Goal: Information Seeking & Learning: Learn about a topic

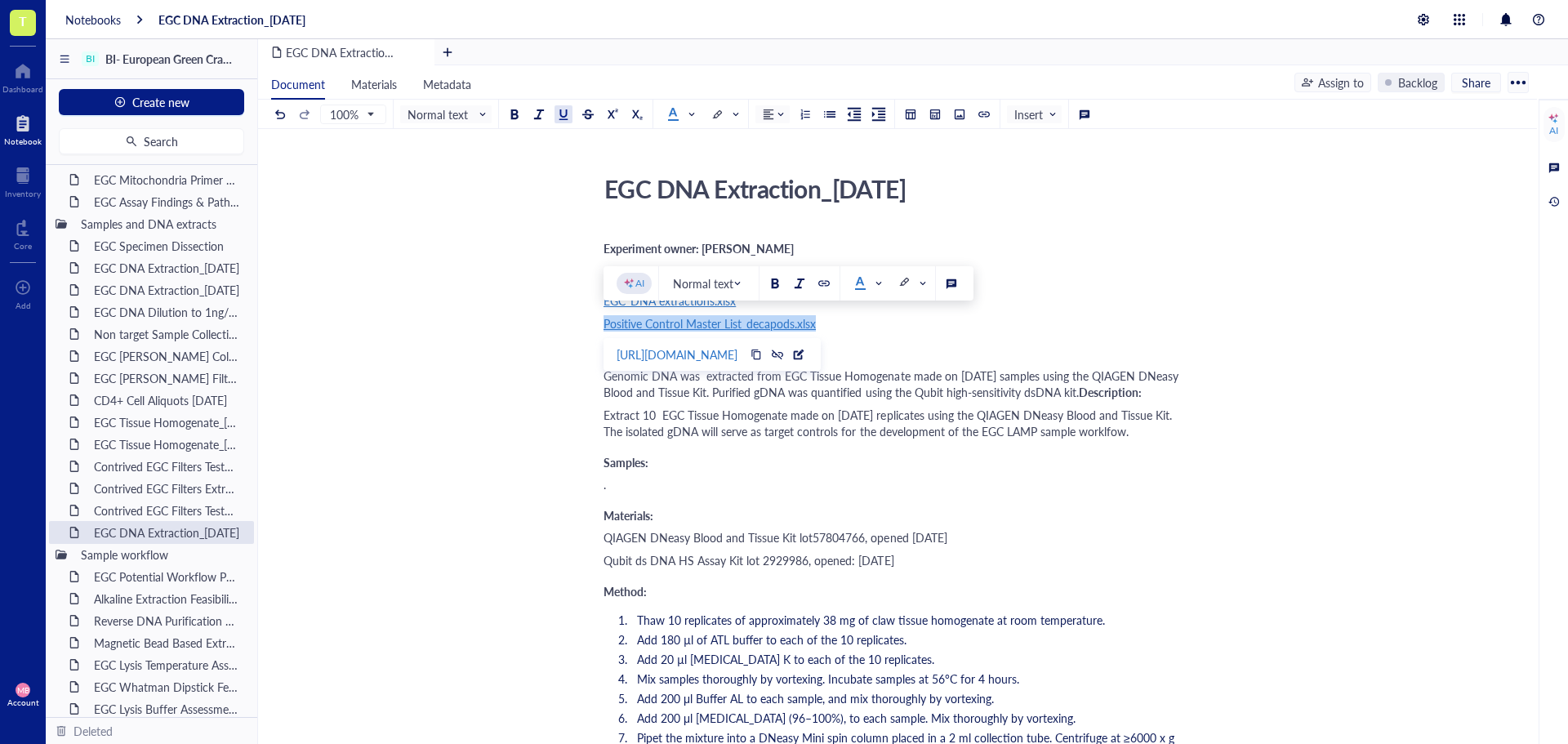
drag, startPoint x: 828, startPoint y: 324, endPoint x: 560, endPoint y: 332, distance: 268.1
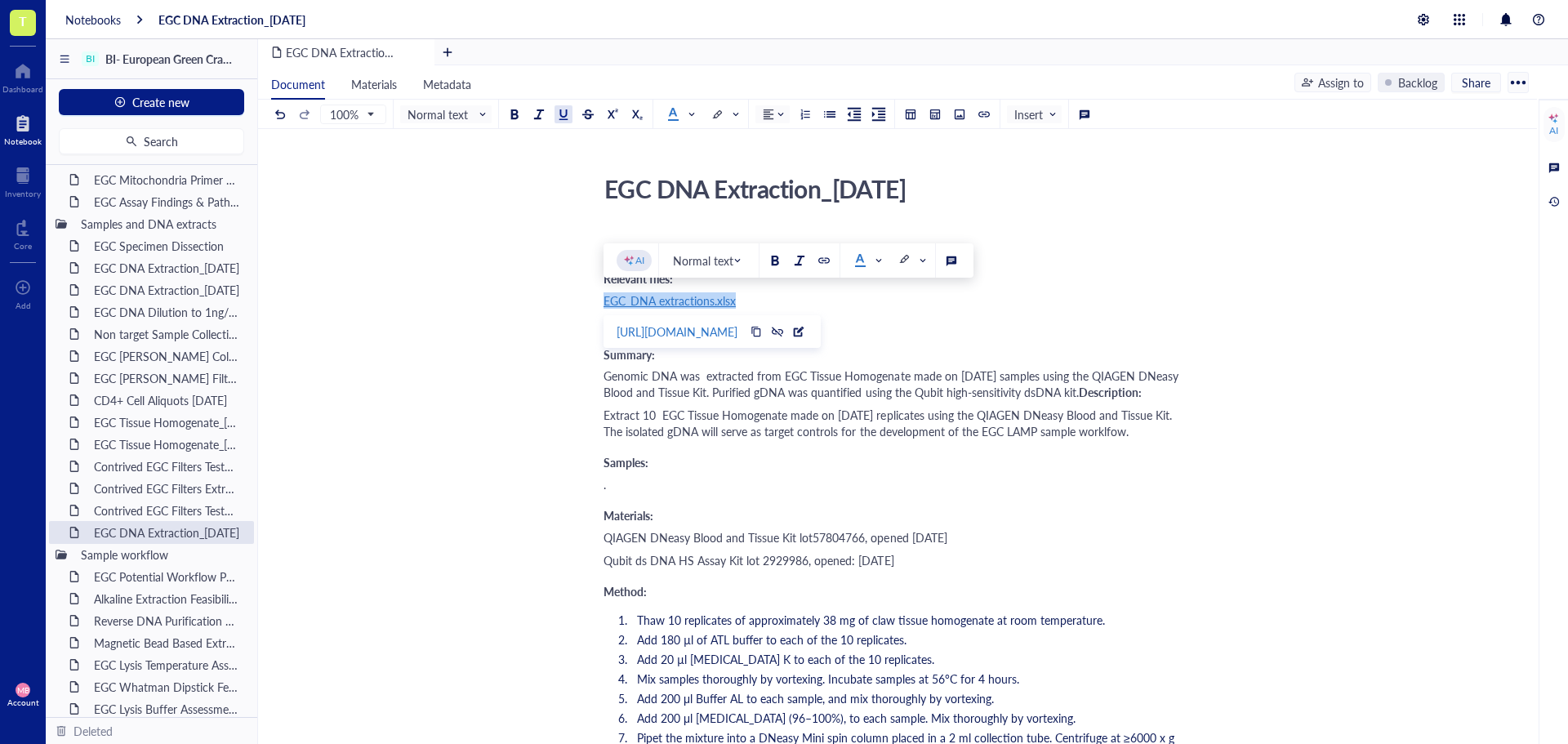
drag, startPoint x: 746, startPoint y: 301, endPoint x: 596, endPoint y: 308, distance: 150.2
copy span "EGC_DNA extractions.xlsx"
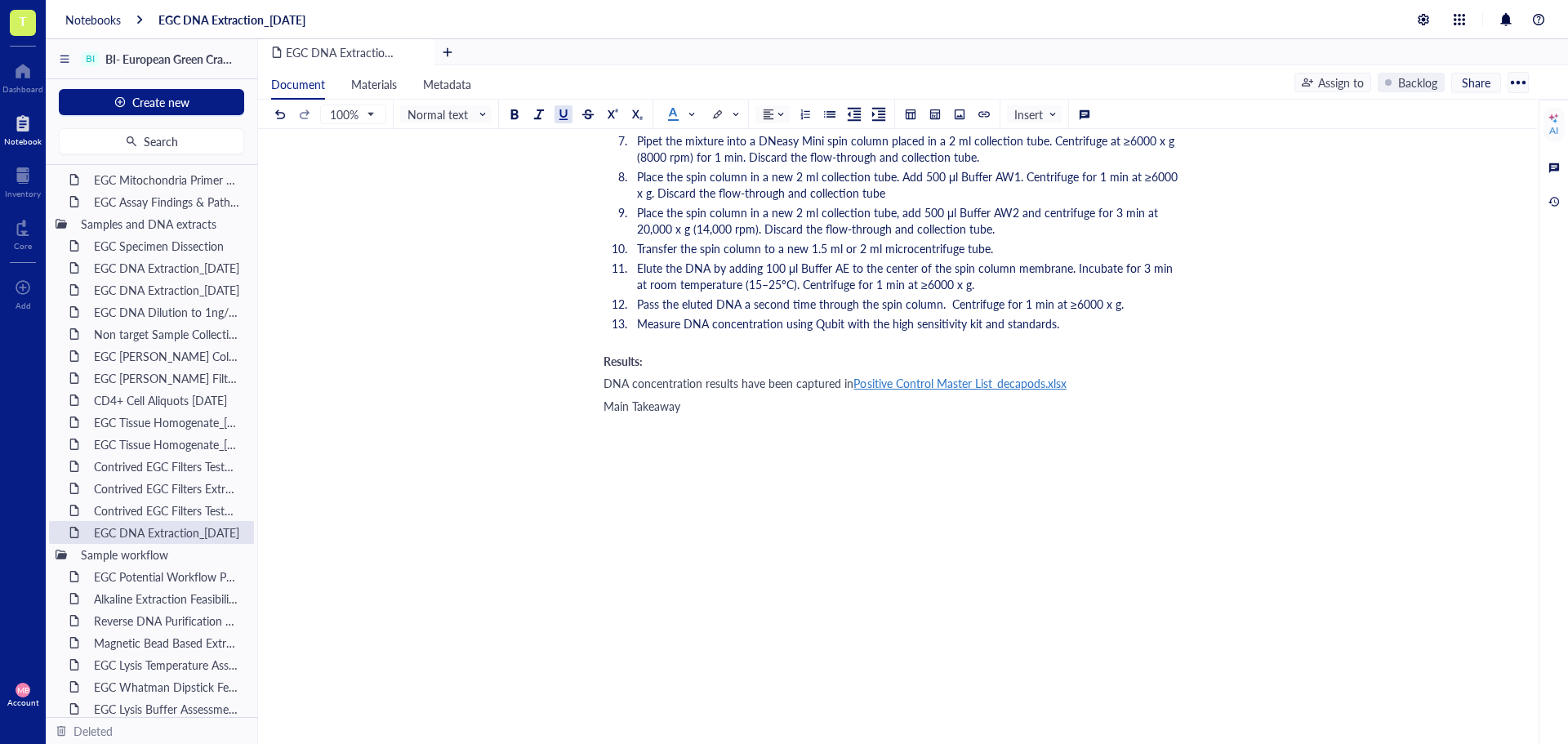
scroll to position [654, 0]
drag, startPoint x: 1085, startPoint y: 402, endPoint x: 856, endPoint y: 407, distance: 229.1
click at [856, 392] on div "DNA concentration results have been captured in Positive Control Master List_de…" at bounding box center [894, 383] width 581 height 17
click at [728, 469] on div at bounding box center [894, 459] width 581 height 32
click at [602, 405] on div "EGC DNA Extraction_[DATE] EGC DNA Extraction_[DATE] Experiment owner: [PERSON_N…" at bounding box center [894, 172] width 1273 height 1203
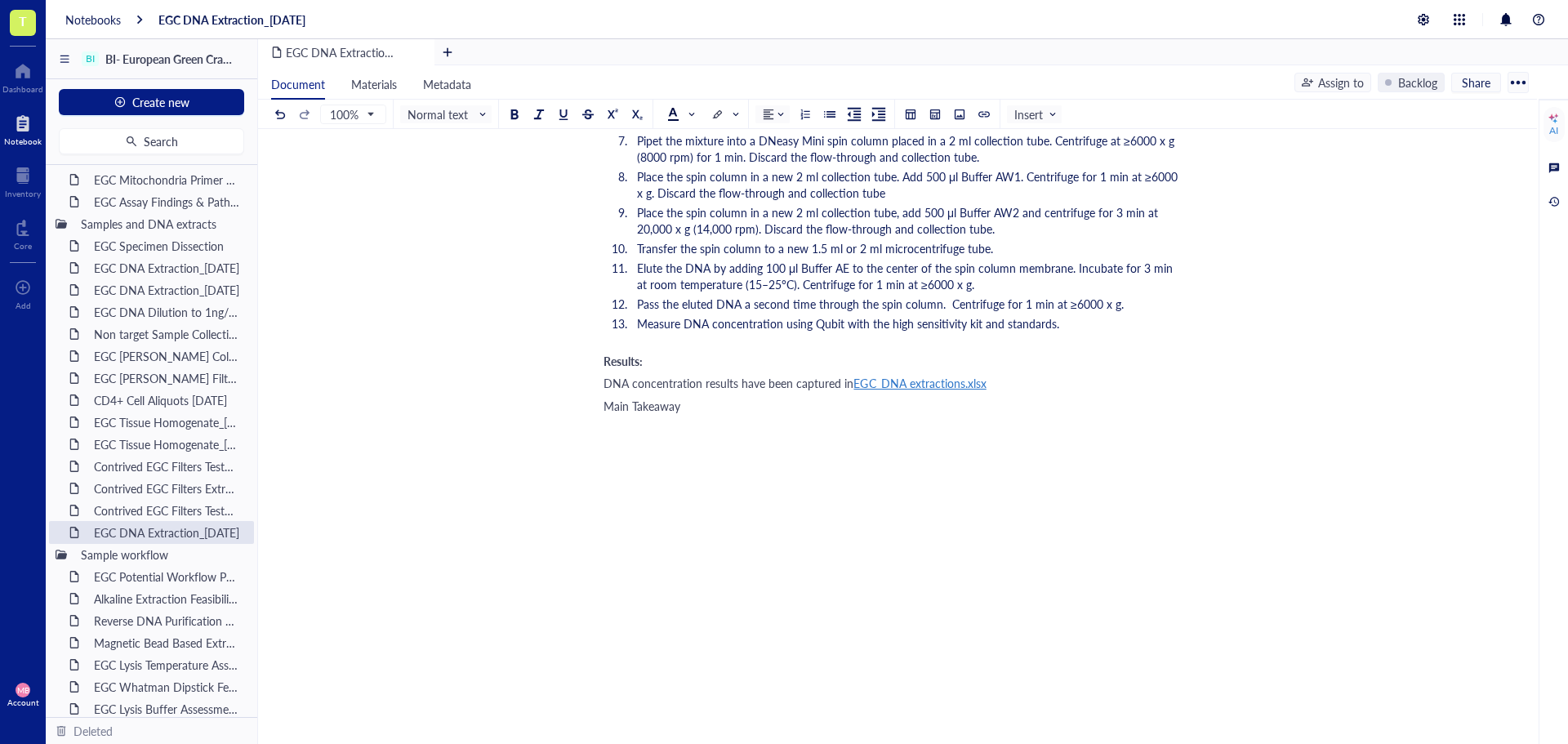
click at [604, 392] on span "DNA concentration results have been captured in" at bounding box center [729, 383] width 250 height 17
click at [1025, 392] on span at bounding box center [1030, 383] width 87 height 17
click at [1009, 392] on span at bounding box center [1030, 383] width 87 height 17
click at [996, 392] on span at bounding box center [1030, 383] width 87 height 17
click at [954, 111] on div at bounding box center [960, 114] width 11 height 11
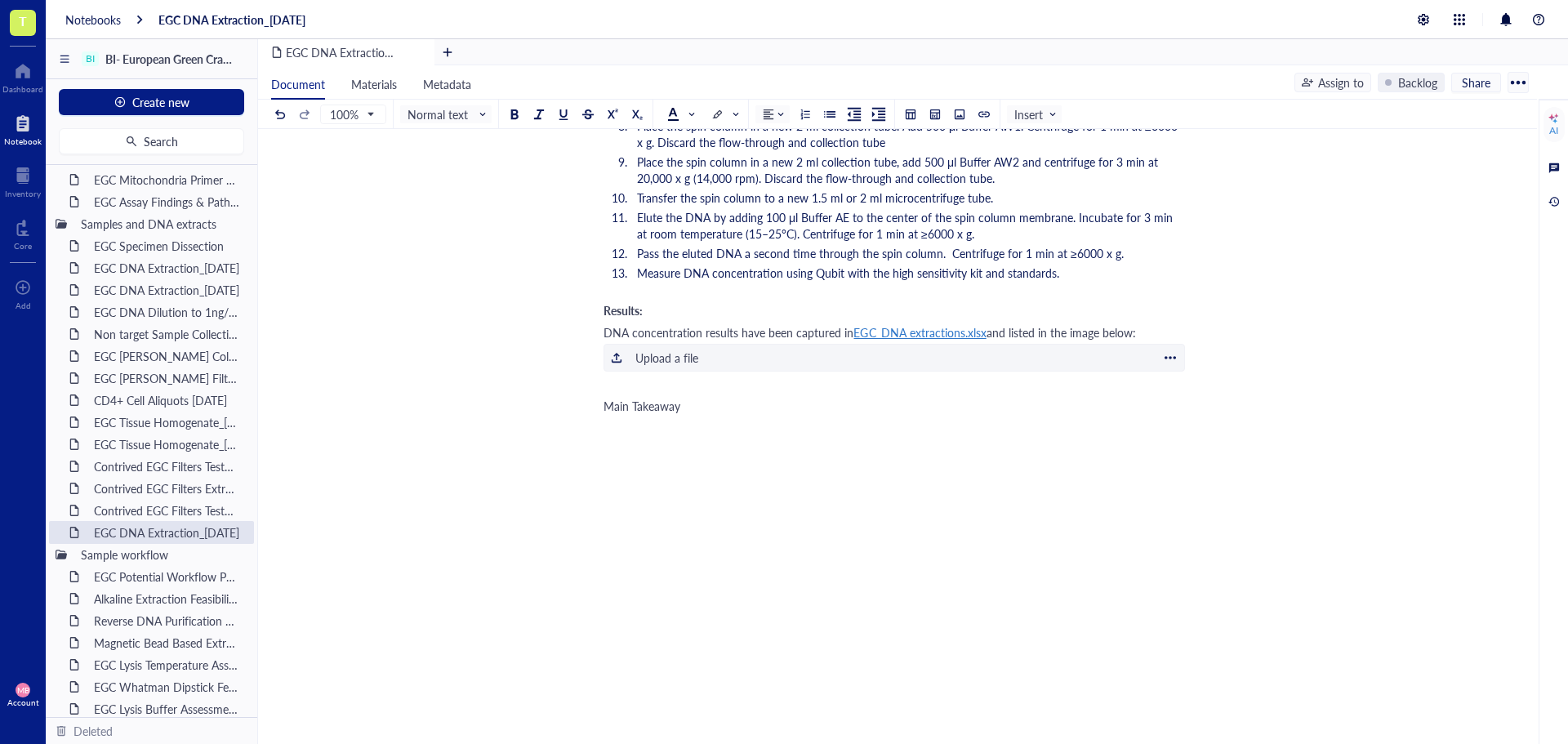
click at [655, 367] on div "Upload a file" at bounding box center [667, 358] width 63 height 18
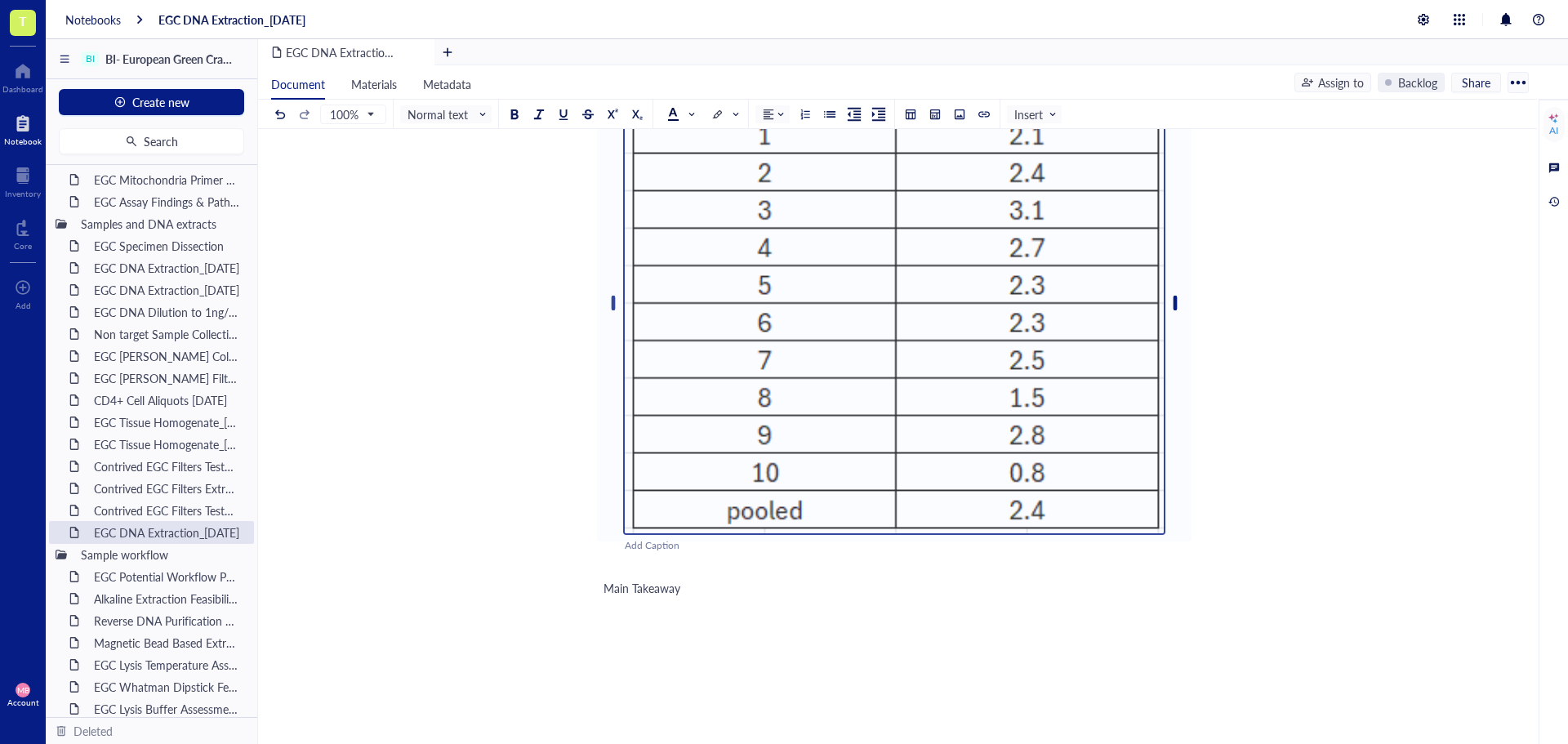
scroll to position [899, 0]
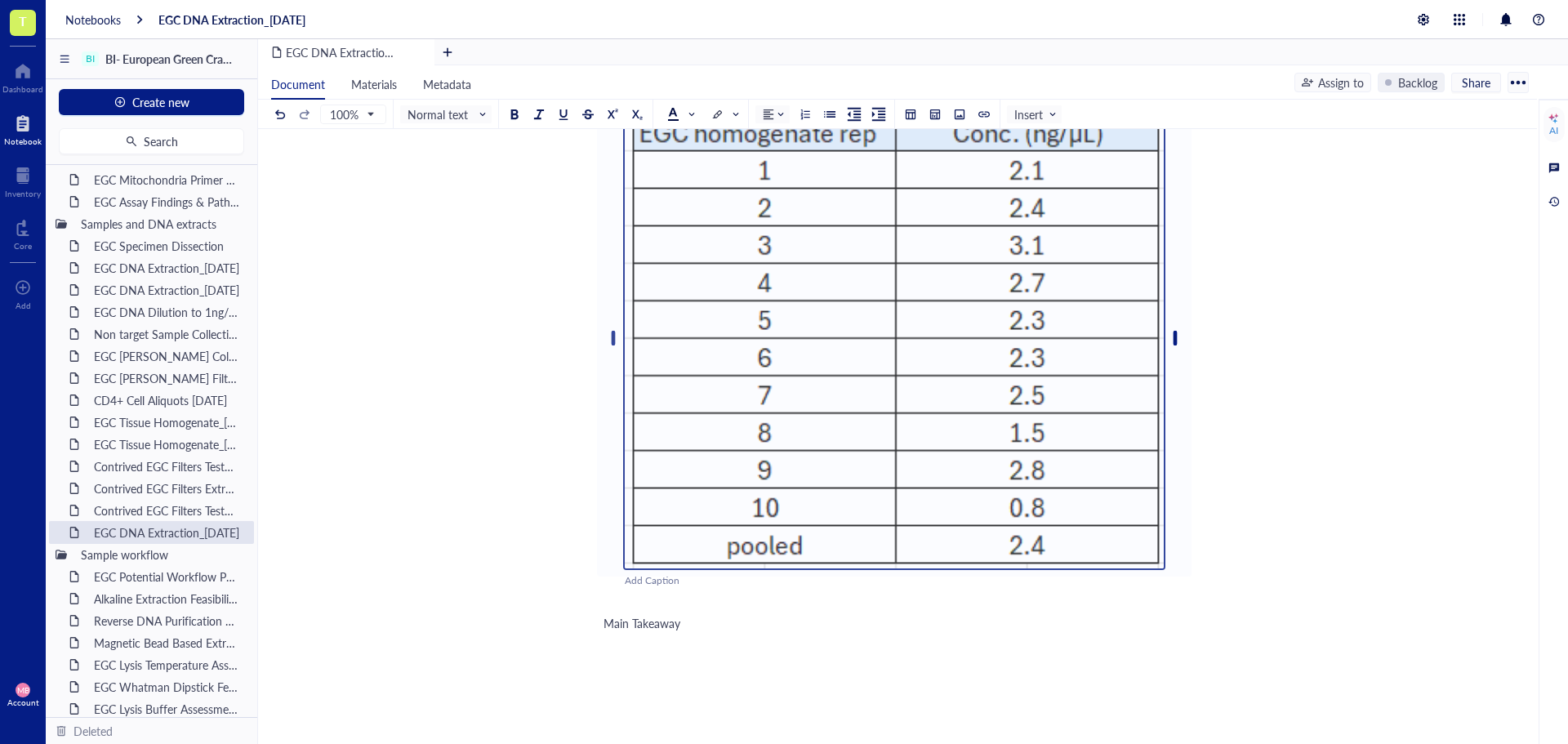
click at [990, 327] on img at bounding box center [894, 337] width 543 height 464
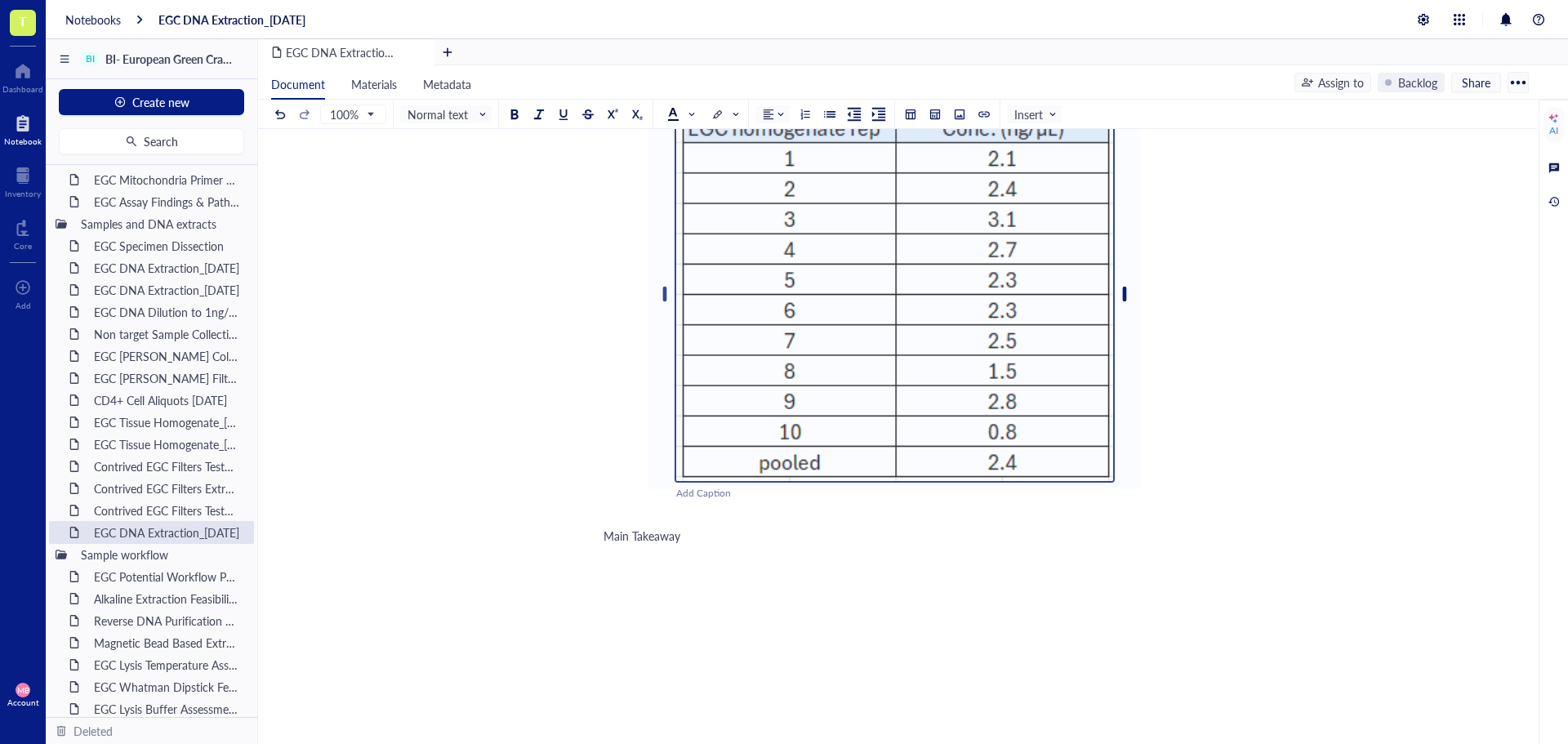
drag, startPoint x: 1171, startPoint y: 411, endPoint x: 781, endPoint y: 518, distance: 404.4
click at [1069, 416] on div at bounding box center [895, 294] width 480 height 377
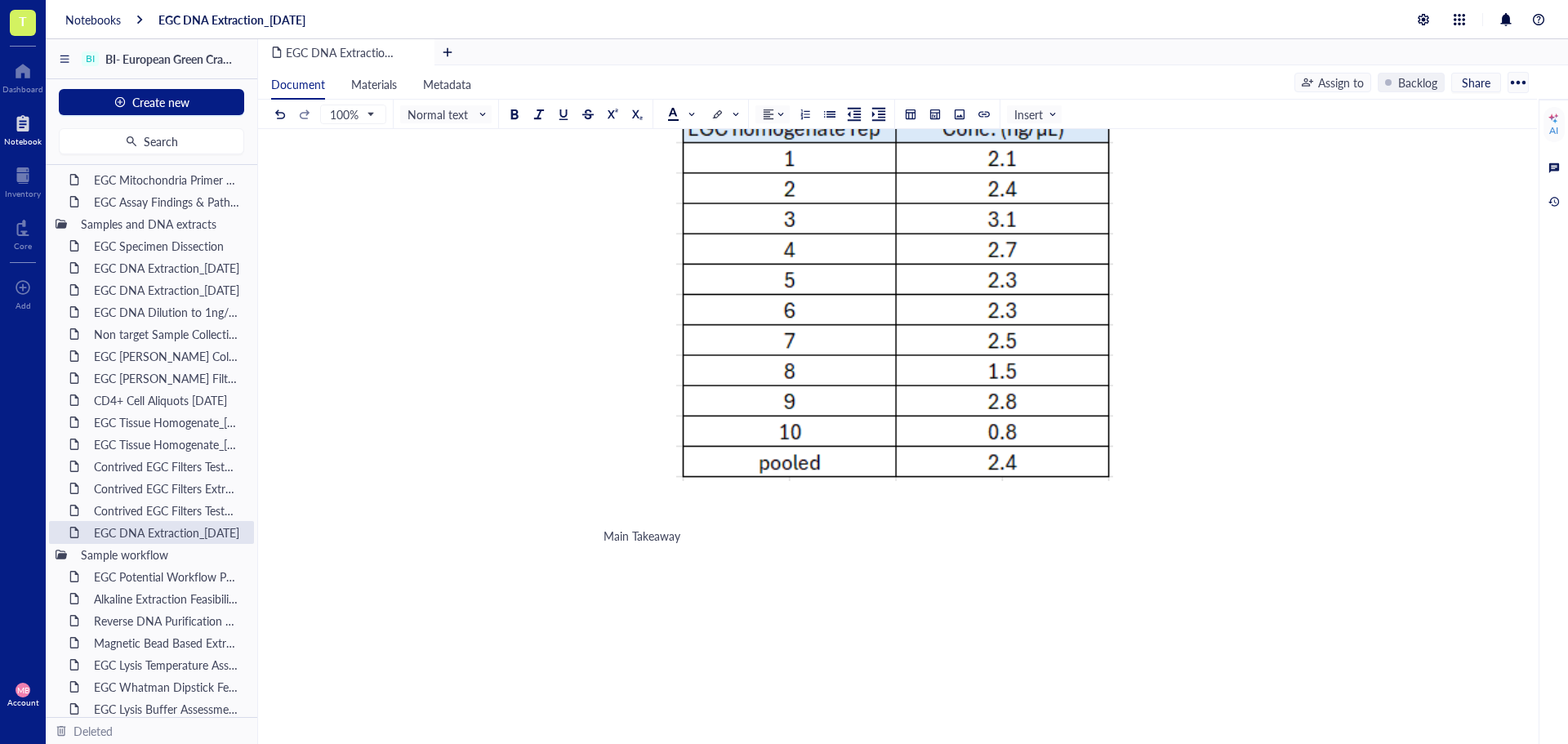
click at [628, 521] on span at bounding box center [643, 513] width 79 height 17
click at [961, 538] on span "The replicate concentrations are low, specially for replicate 10. DNA deom repl…" at bounding box center [893, 521] width 579 height 32
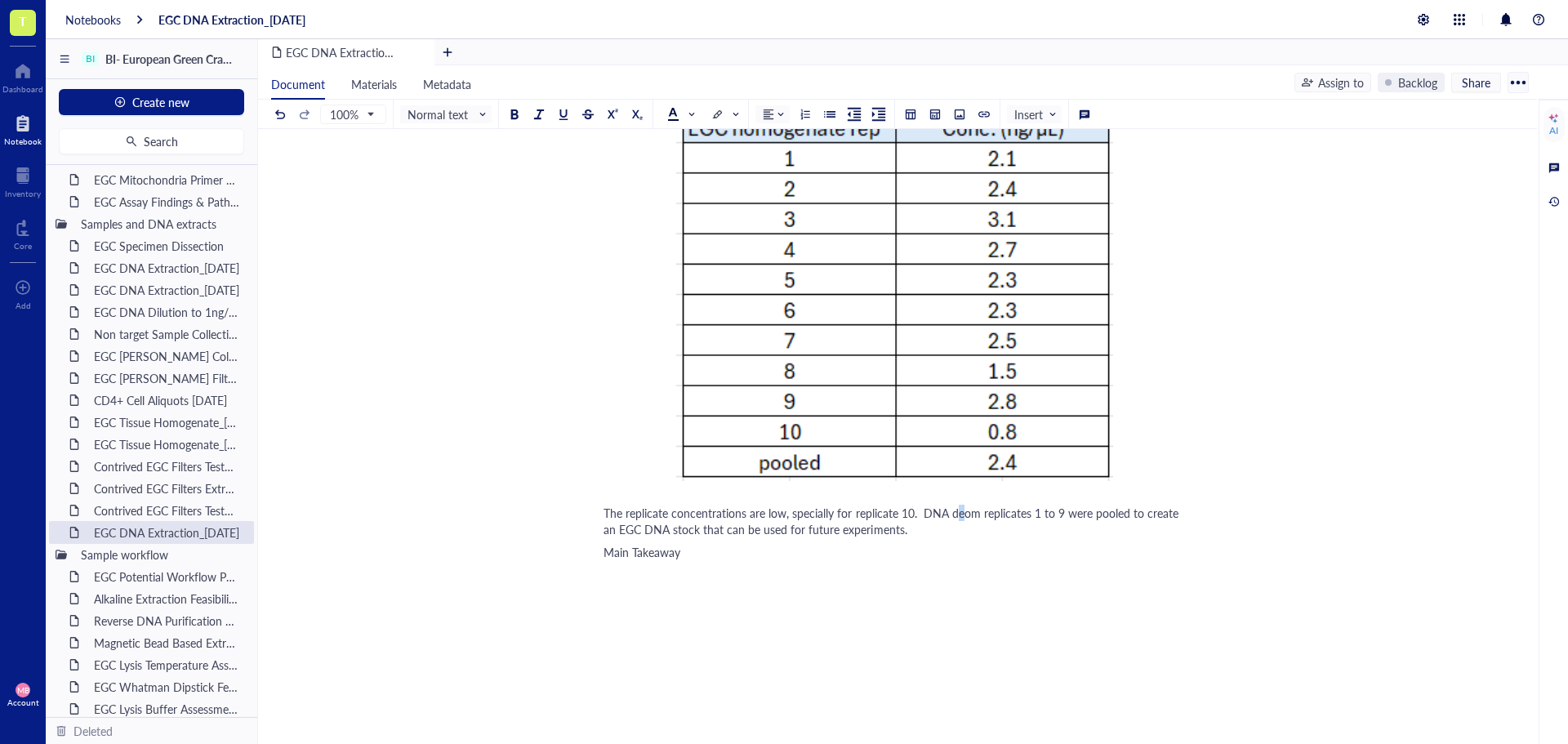
drag, startPoint x: 962, startPoint y: 591, endPoint x: 953, endPoint y: 591, distance: 9.0
click at [953, 538] on span "The replicate concentrations are low, specially for replicate 10. DNA deom repl…" at bounding box center [893, 521] width 579 height 32
drag, startPoint x: 961, startPoint y: 591, endPoint x: 951, endPoint y: 591, distance: 10.0
click at [951, 538] on span "The replicate concentrations are low, specially for replicate 10. DNA deom repl…" at bounding box center [893, 521] width 579 height 32
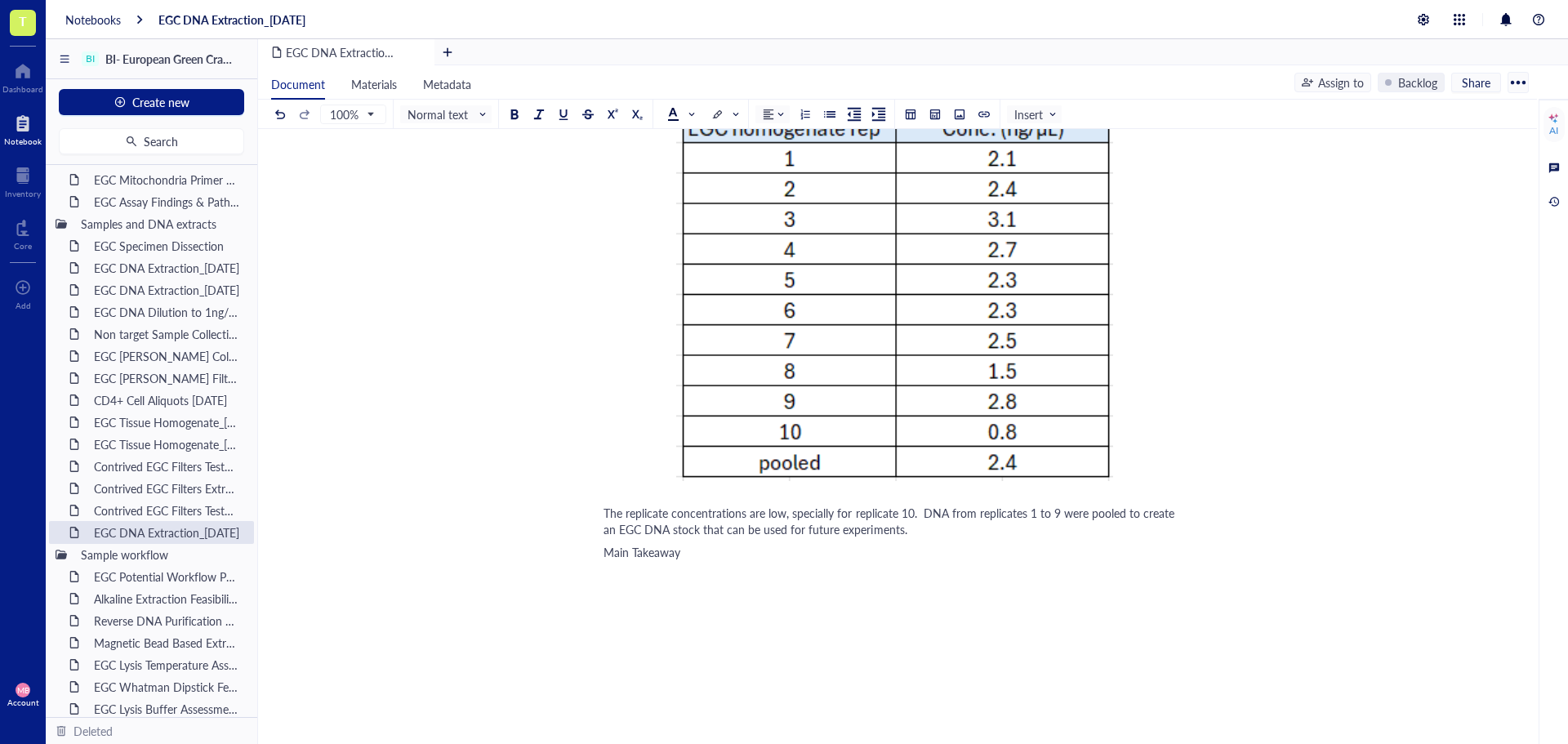
click at [954, 538] on div "The replicate concentrations are low, specially for replicate 10. DNA from repl…" at bounding box center [894, 521] width 581 height 32
click at [674, 560] on span "Main Takeaway" at bounding box center [642, 552] width 77 height 17
drag, startPoint x: 683, startPoint y: 629, endPoint x: 597, endPoint y: 629, distance: 86.0
click at [597, 629] on div "EGC DNA Extraction_[DATE] EGC DNA Extraction_[DATE] Experiment owner: [PERSON_N…" at bounding box center [894, 94] width 1273 height 1651
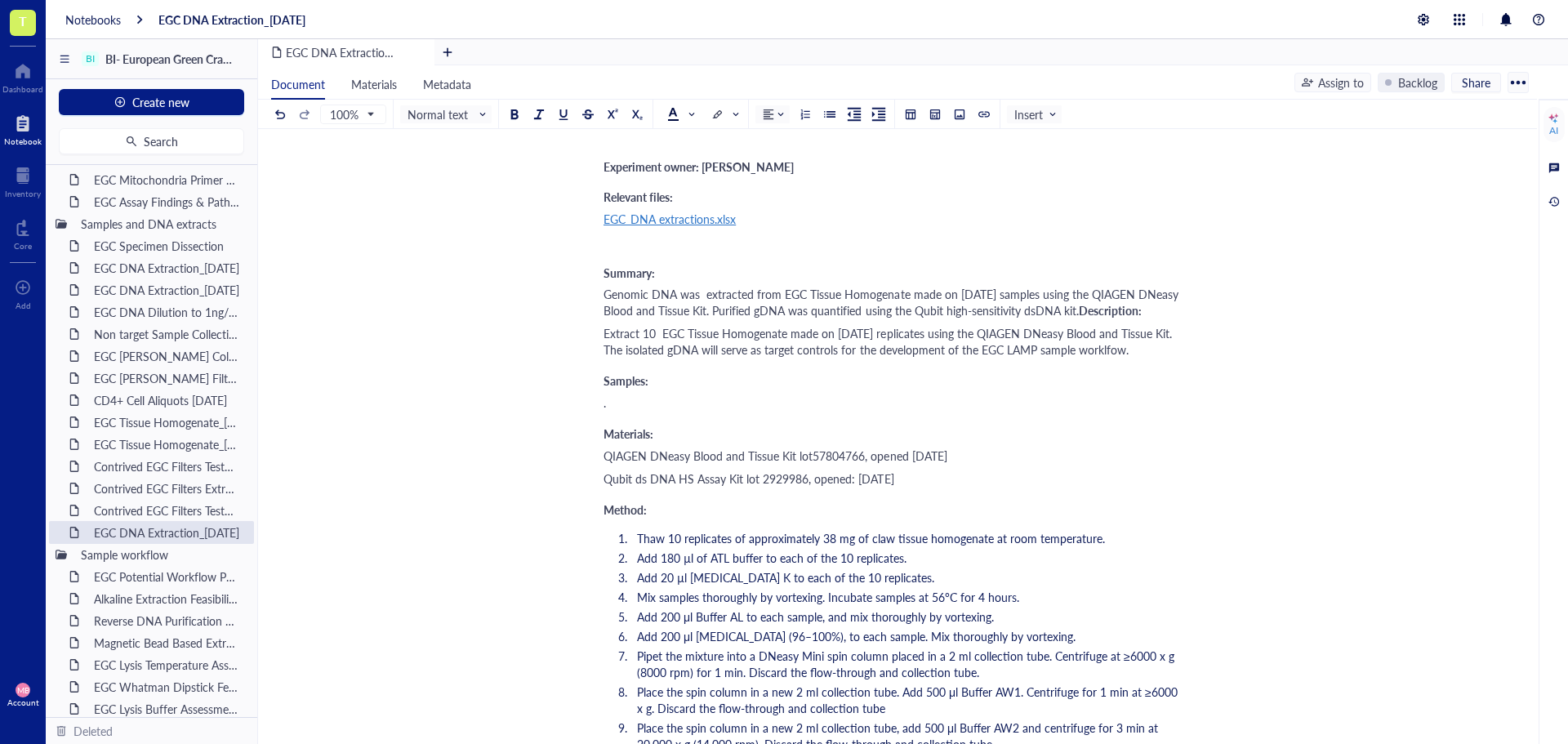
scroll to position [163, 0]
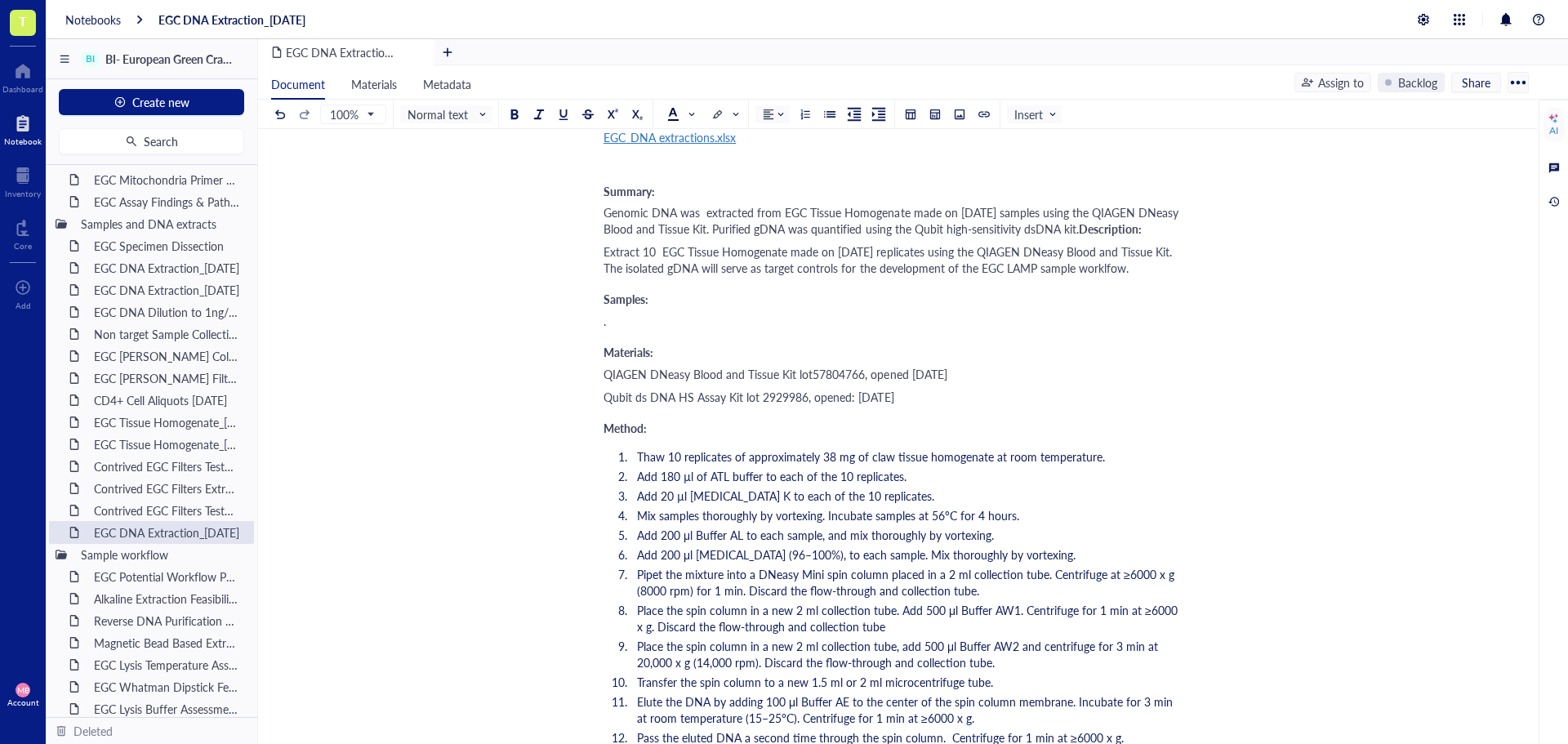
click at [612, 330] on div "." at bounding box center [894, 321] width 581 height 17
drag, startPoint x: 643, startPoint y: 295, endPoint x: 898, endPoint y: 299, distance: 255.0
click at [898, 276] on span "Extract 10 EGC Tissue Homogenate made on [DATE] replicates using the QIAGEN DNe…" at bounding box center [892, 260] width 575 height 32
drag, startPoint x: 933, startPoint y: 296, endPoint x: 885, endPoint y: 297, distance: 48.0
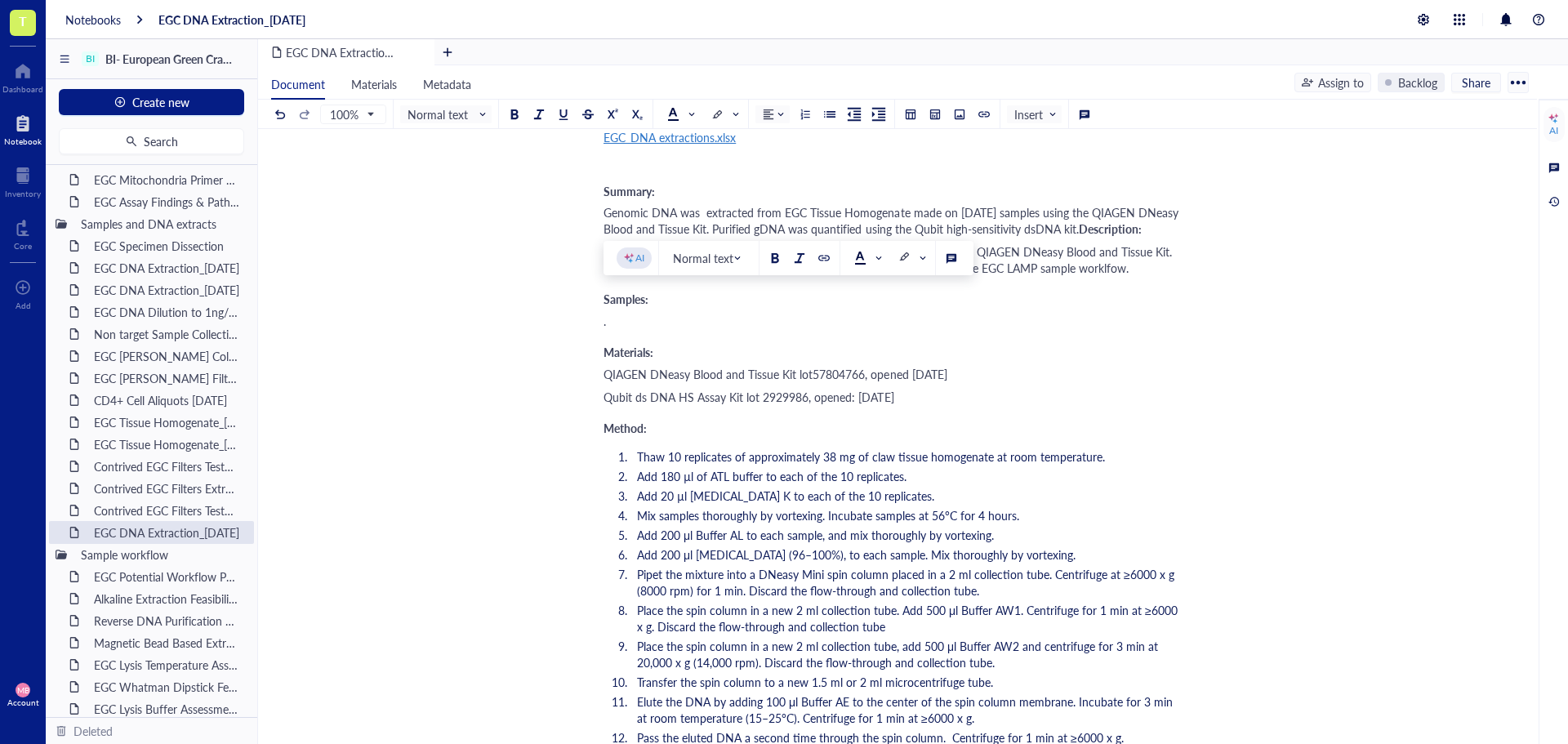
click at [885, 276] on span "Extract 10 EGC Tissue Homogenate made on [DATE] replicates using the QIAGEN DNe…" at bounding box center [892, 260] width 575 height 32
click at [664, 276] on span "Extract 10 EGC Tissue Homogenate made on [DATE] using the QIAGEN DNeasy Blood a…" at bounding box center [878, 260] width 550 height 32
click at [660, 276] on span "Extract 10 EGC Tissue Homogenate made on [DATE] using the QIAGEN DNeasy Blood a…" at bounding box center [878, 260] width 550 height 32
click at [793, 276] on span "Extract 10 EGC Tissue Homogenate made on [DATE] using the QIAGEN DNeasy Blood a…" at bounding box center [878, 260] width 550 height 32
click at [936, 276] on span "Extract 10 EGC Tissue Homogenate replicates made on [DATE] using the QIAGEN DNe…" at bounding box center [893, 260] width 579 height 32
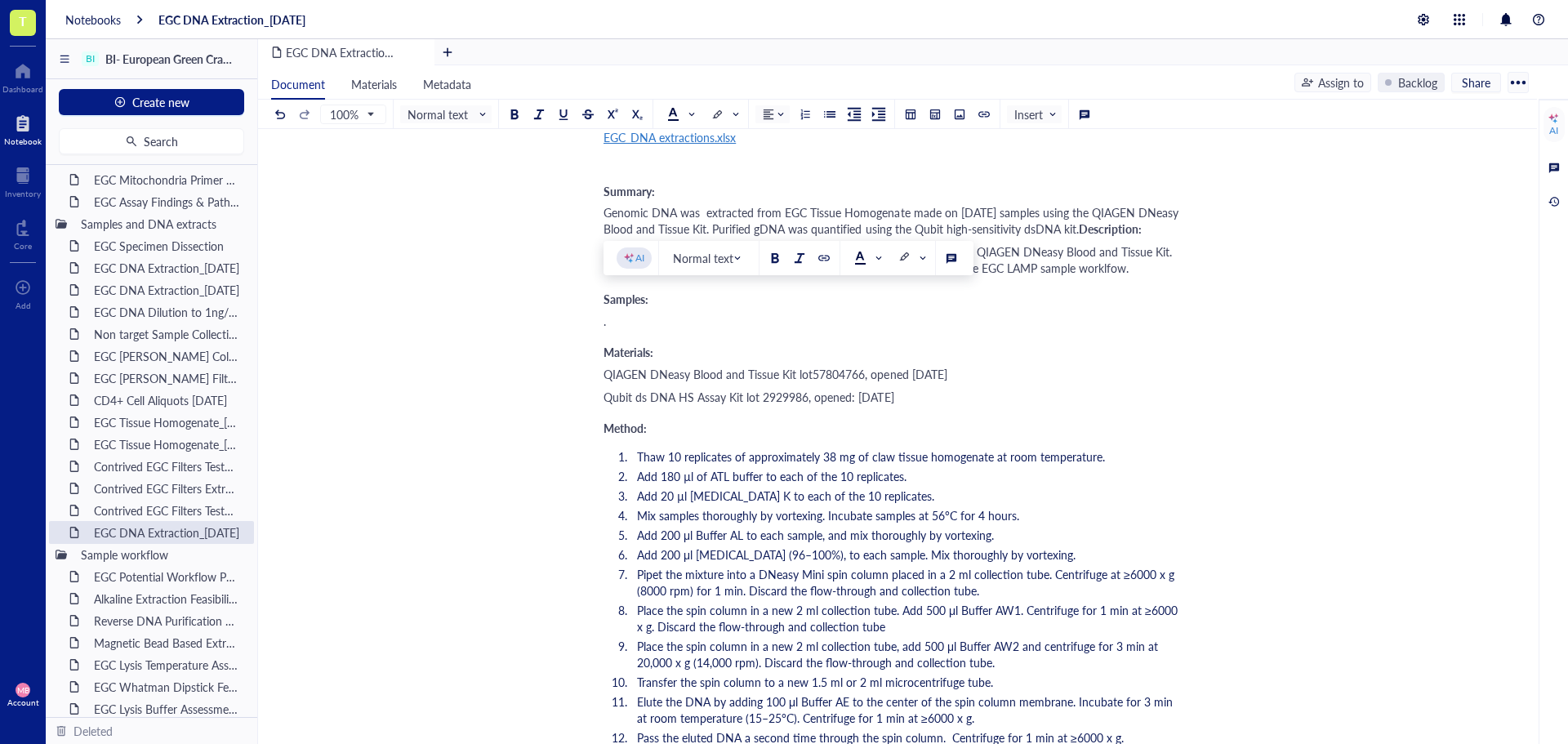
drag, startPoint x: 932, startPoint y: 300, endPoint x: 645, endPoint y: 294, distance: 287.1
click at [645, 276] on span "Extract 10 EGC Tissue Homogenate replicates made on [DATE] using the QIAGEN DNe…" at bounding box center [892, 260] width 575 height 32
copy span "10 EGC Tissue Homogenate replicates made on [DATE]"
click at [610, 330] on div "." at bounding box center [894, 321] width 581 height 17
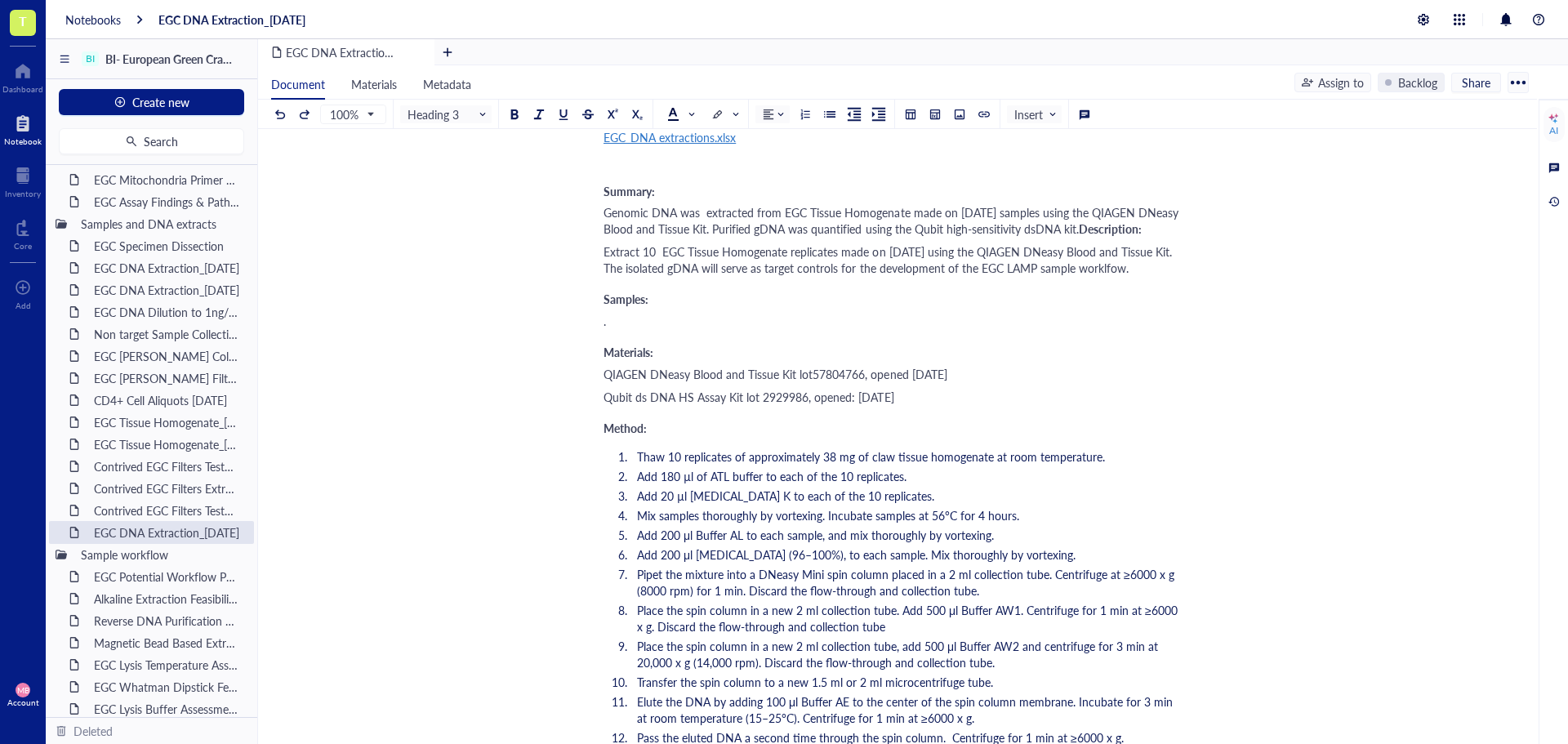
click at [623, 330] on div "." at bounding box center [894, 321] width 581 height 17
drag, startPoint x: 606, startPoint y: 440, endPoint x: 961, endPoint y: 443, distance: 355.0
click at [947, 382] on span "QIAGEN DNeasy Blood and Tissue Kit lot57804766, opened [DATE]" at bounding box center [775, 374] width 343 height 17
click at [961, 382] on div "QIAGEN DNeasy Blood and Tissue Kit lot no. 58104313" at bounding box center [894, 374] width 581 height 17
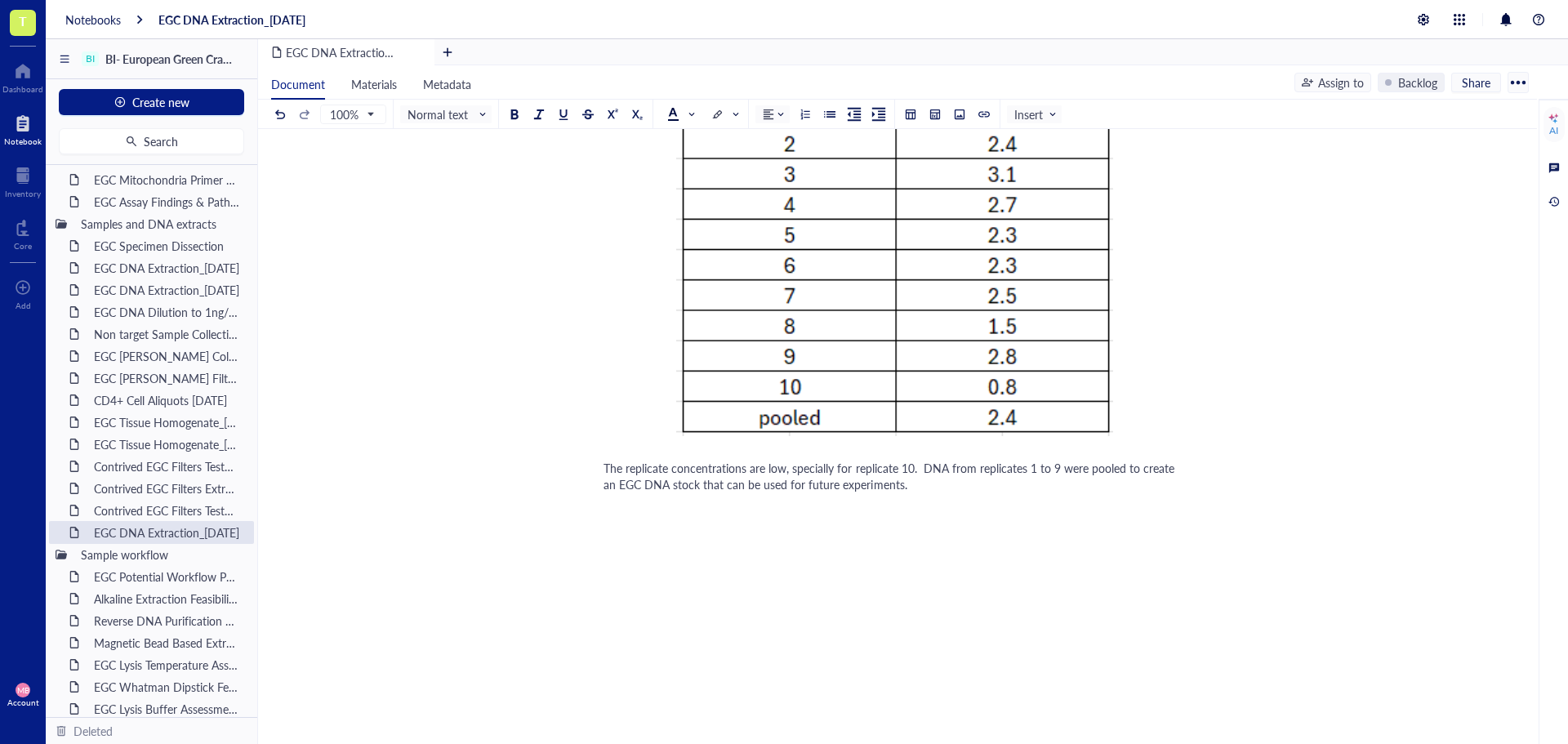
scroll to position [980, 0]
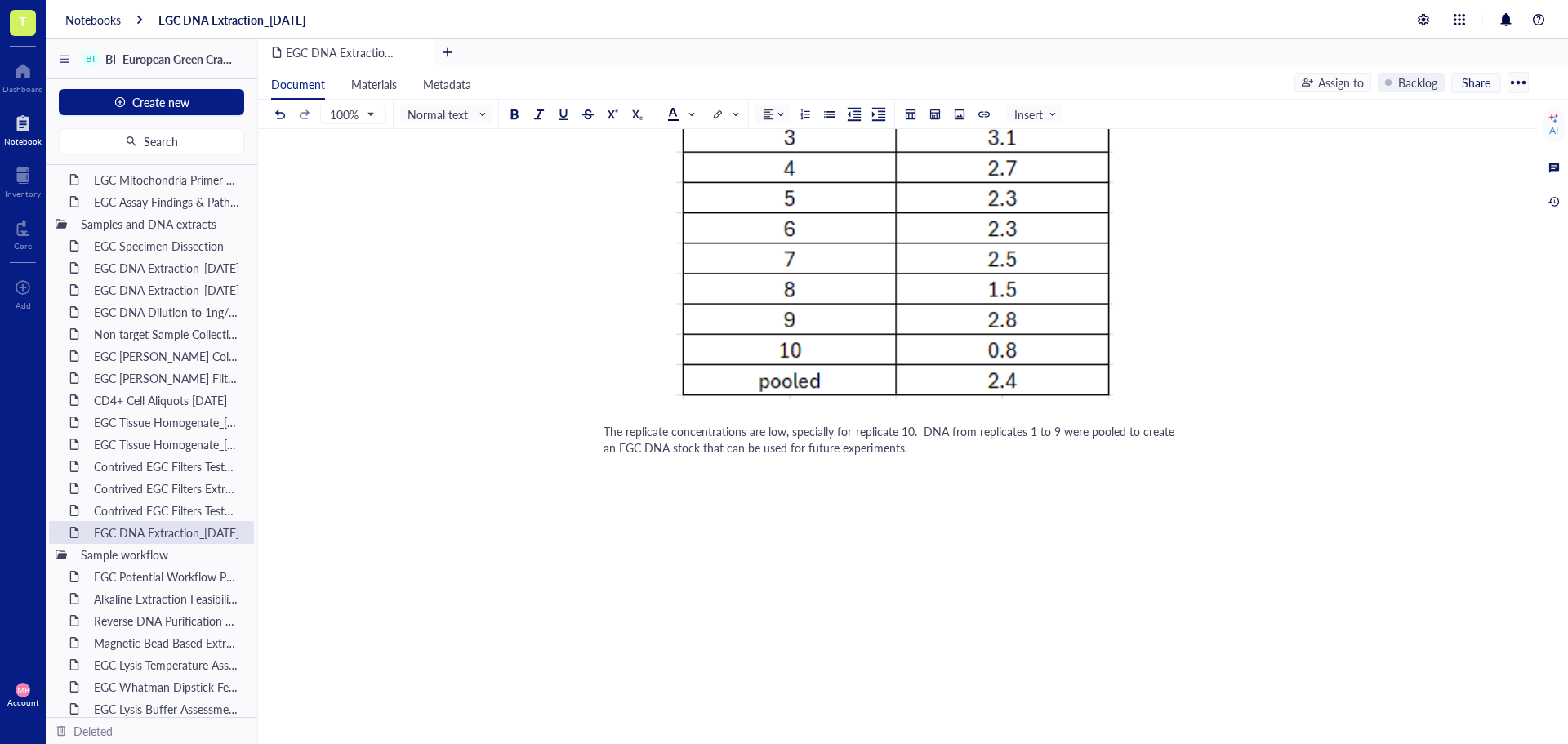
click at [928, 455] on div "The replicate concentrations are low, specially for replicate 10. DNA from repl…" at bounding box center [894, 439] width 581 height 32
click at [888, 455] on span "The replicate concentrations are low, specially for replicate 10. DNA from repl…" at bounding box center [891, 439] width 574 height 32
click at [457, 428] on div "EGC DNA Extraction_[DATE] EGC DNA Extraction_[DATE] Experiment owner: [PERSON_N…" at bounding box center [894, 21] width 1273 height 1667
click at [396, 371] on div "EGC DNA Extraction_[DATE] EGC DNA Extraction_[DATE] Experiment owner: [PERSON_N…" at bounding box center [894, 21] width 1273 height 1667
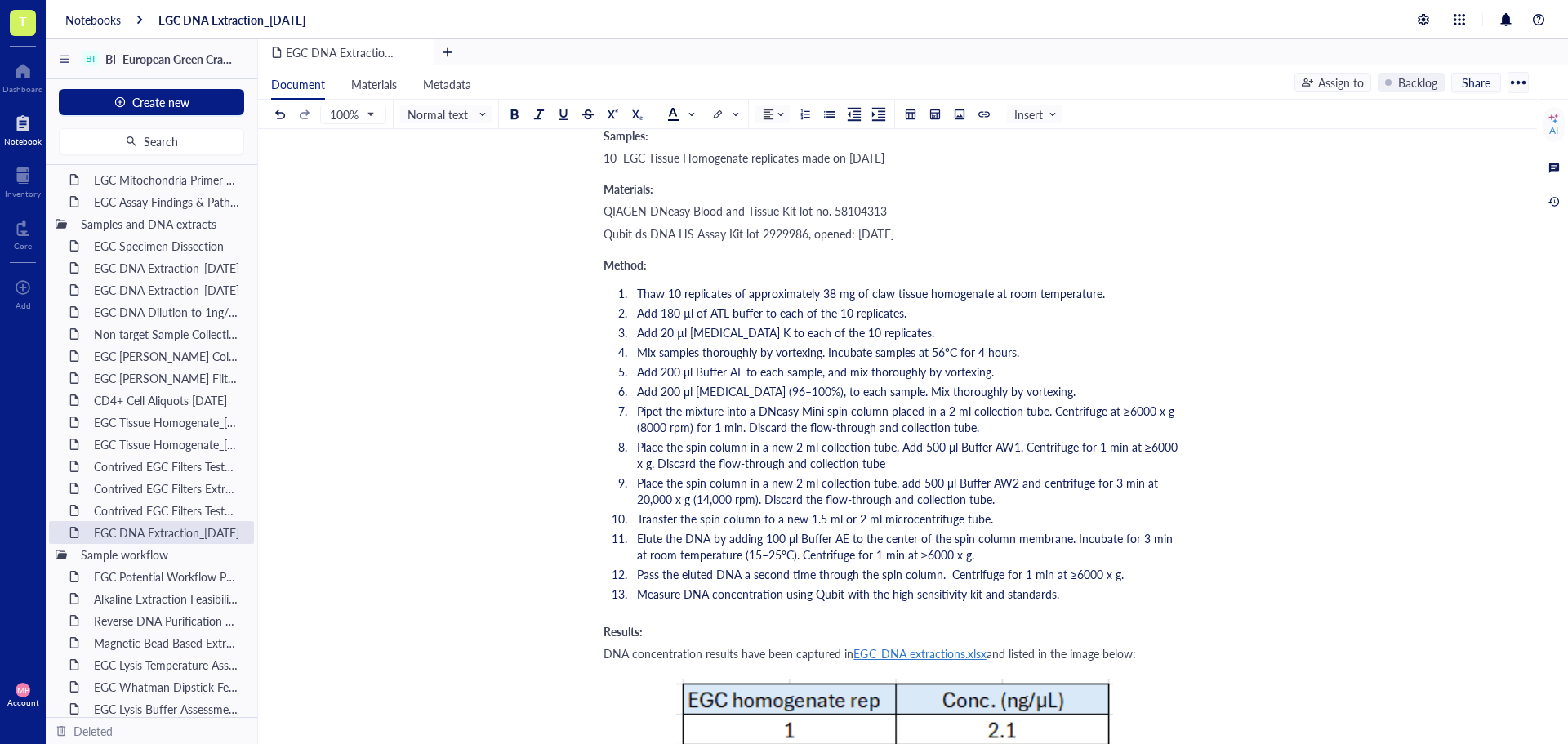
scroll to position [0, 0]
